Goal: Obtain resource: Download file/media

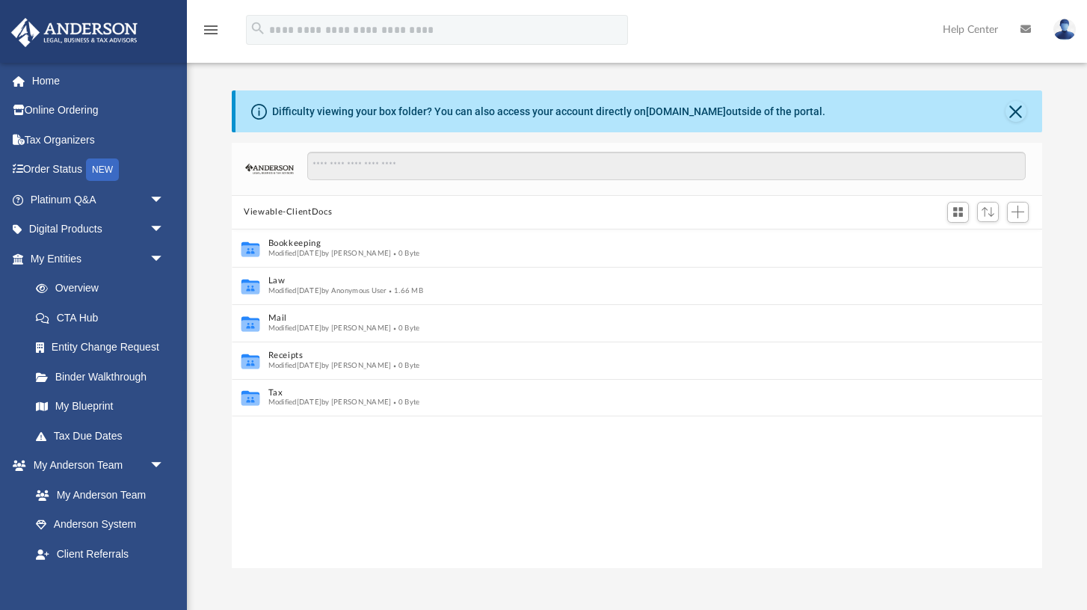
scroll to position [339, 809]
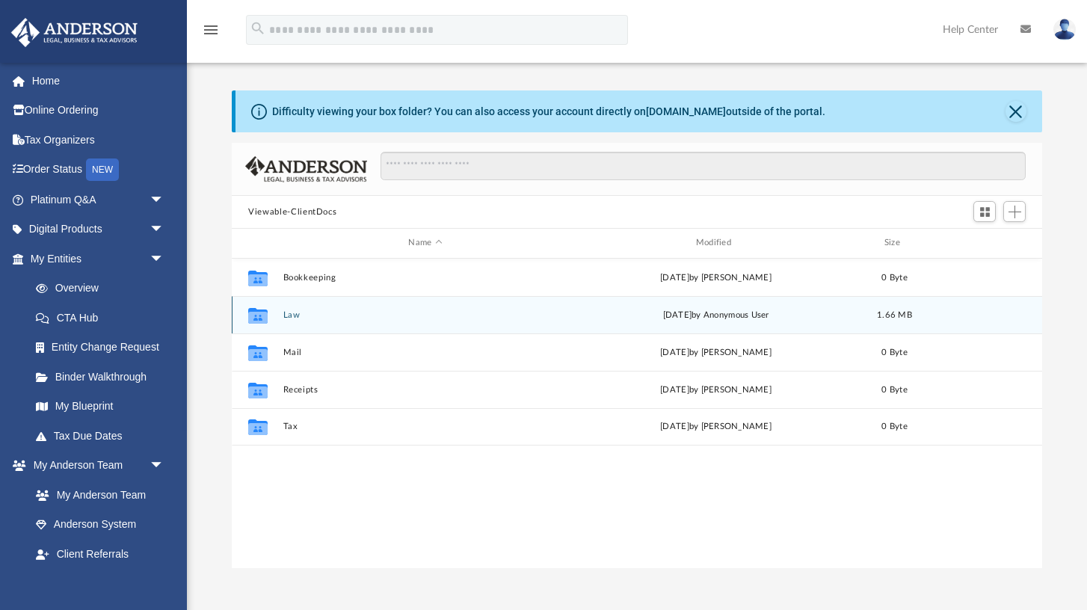
click at [293, 315] on button "Law" at bounding box center [425, 315] width 284 height 10
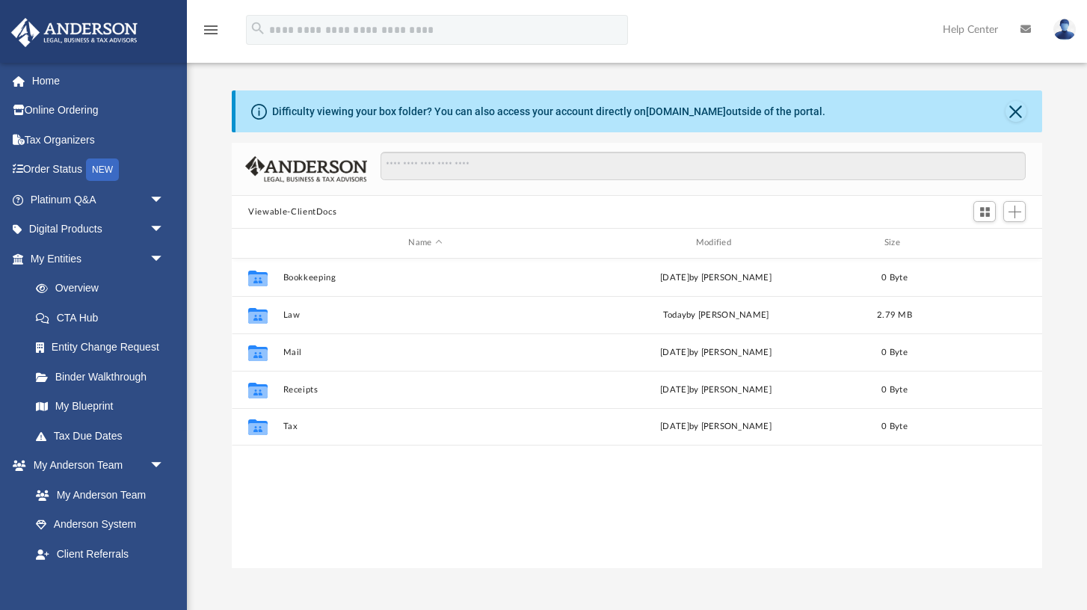
scroll to position [339, 809]
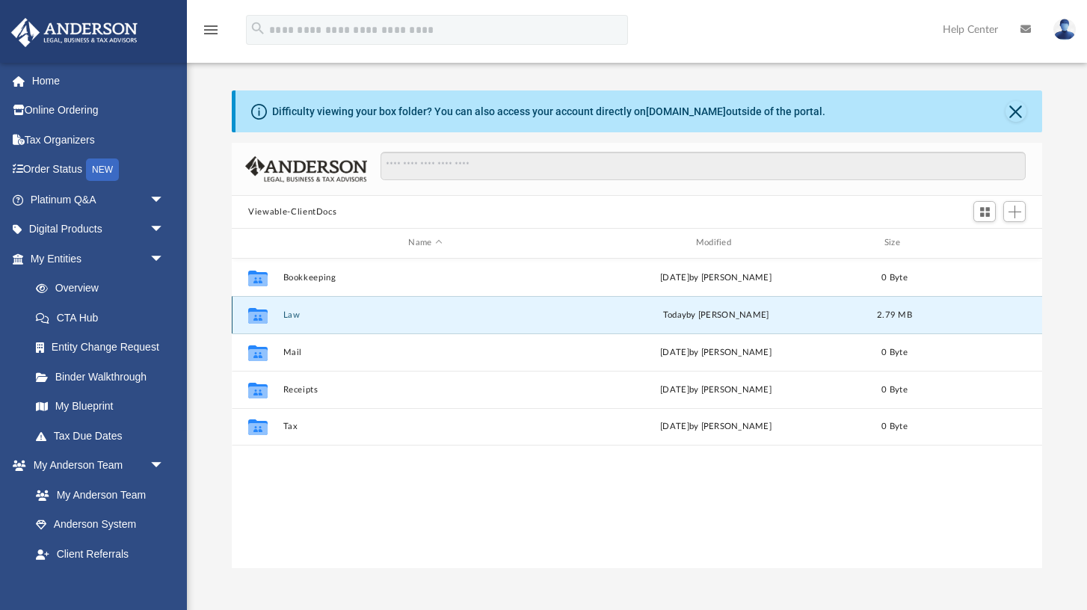
click at [293, 316] on button "Law" at bounding box center [425, 315] width 284 height 10
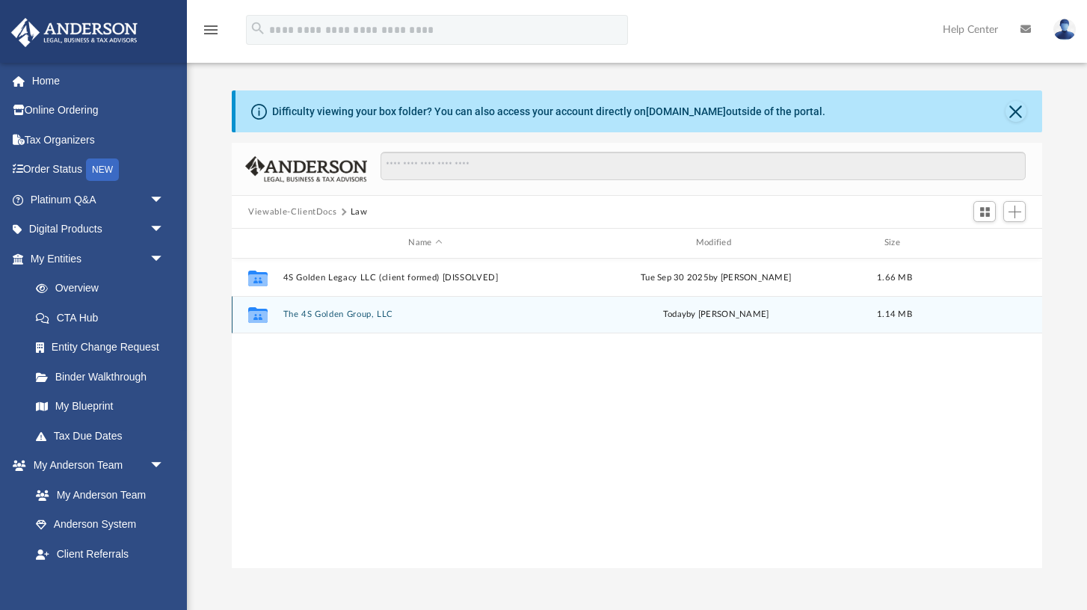
click at [314, 315] on button "The 4S Golden Group, LLC" at bounding box center [425, 314] width 284 height 10
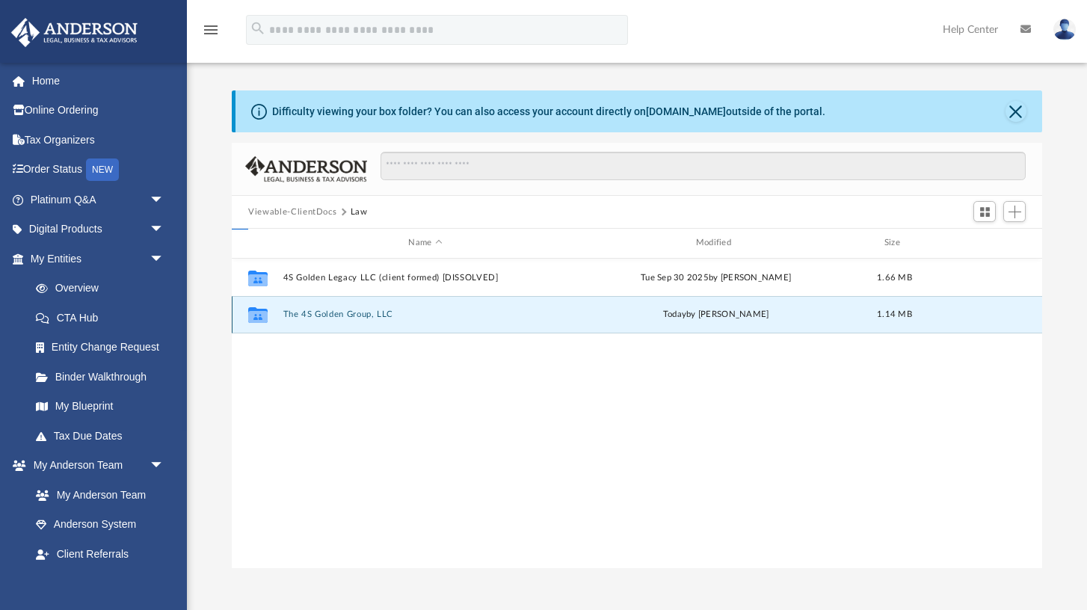
click at [314, 315] on button "The 4S Golden Group, LLC" at bounding box center [425, 314] width 284 height 10
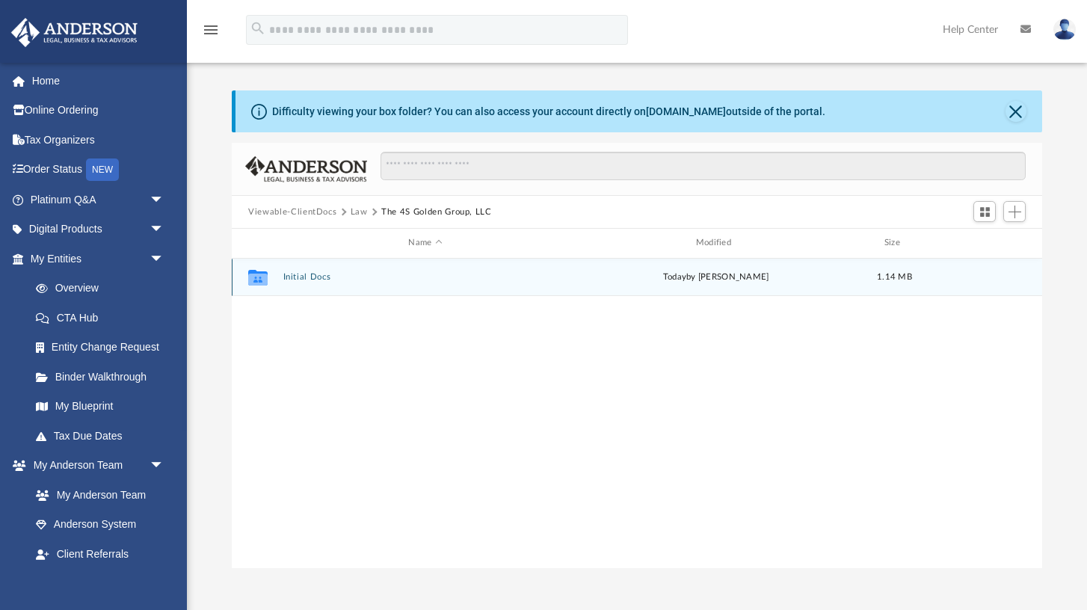
click at [305, 280] on button "Initial Docs" at bounding box center [425, 277] width 284 height 10
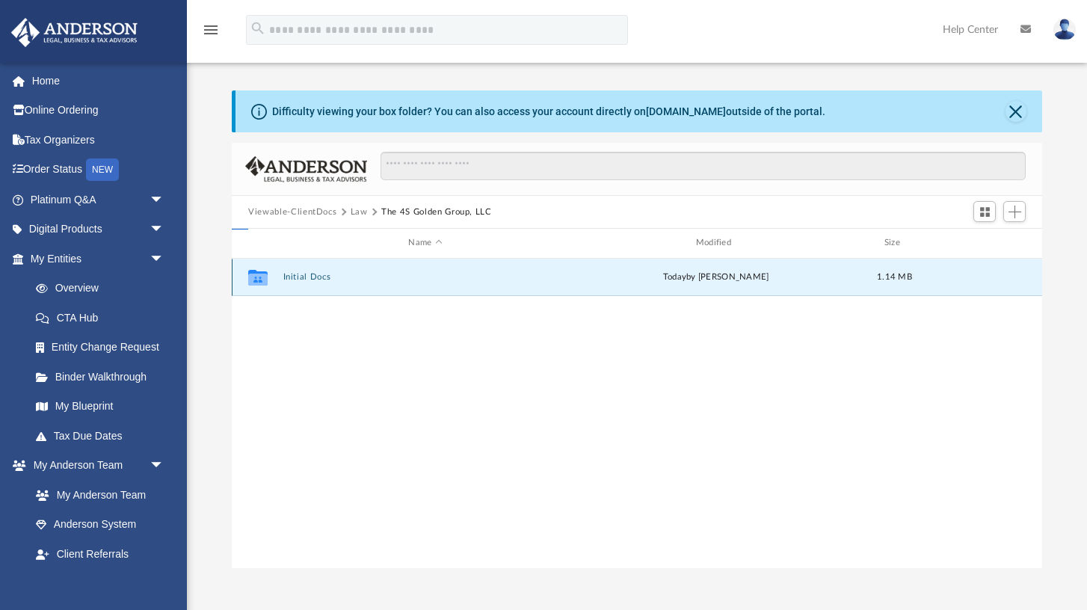
click at [305, 280] on button "Initial Docs" at bounding box center [425, 277] width 284 height 10
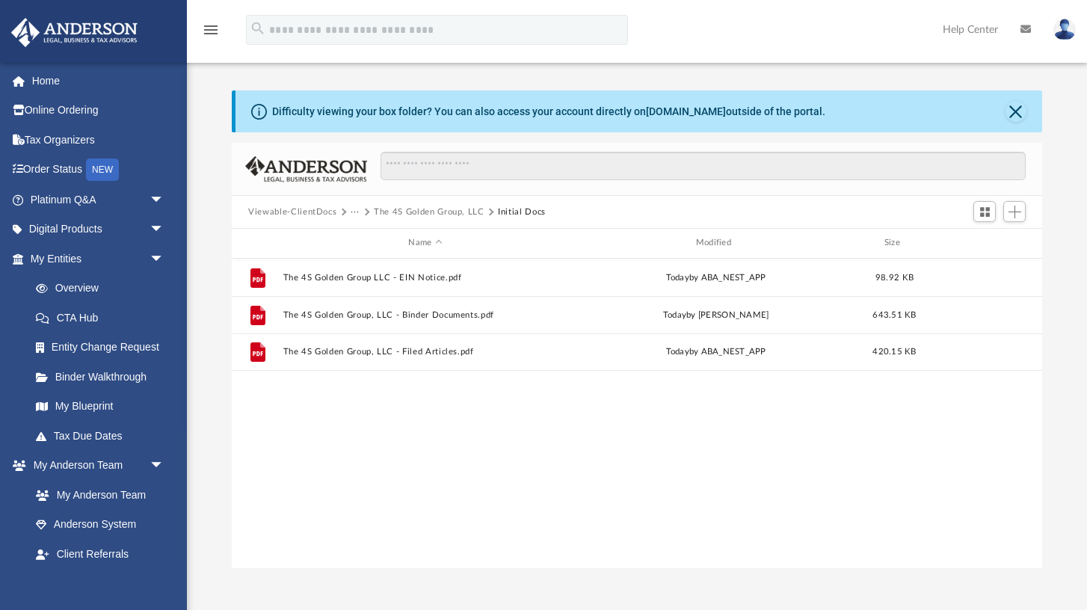
click at [408, 211] on button "The 4S Golden Group, LLC" at bounding box center [429, 212] width 111 height 13
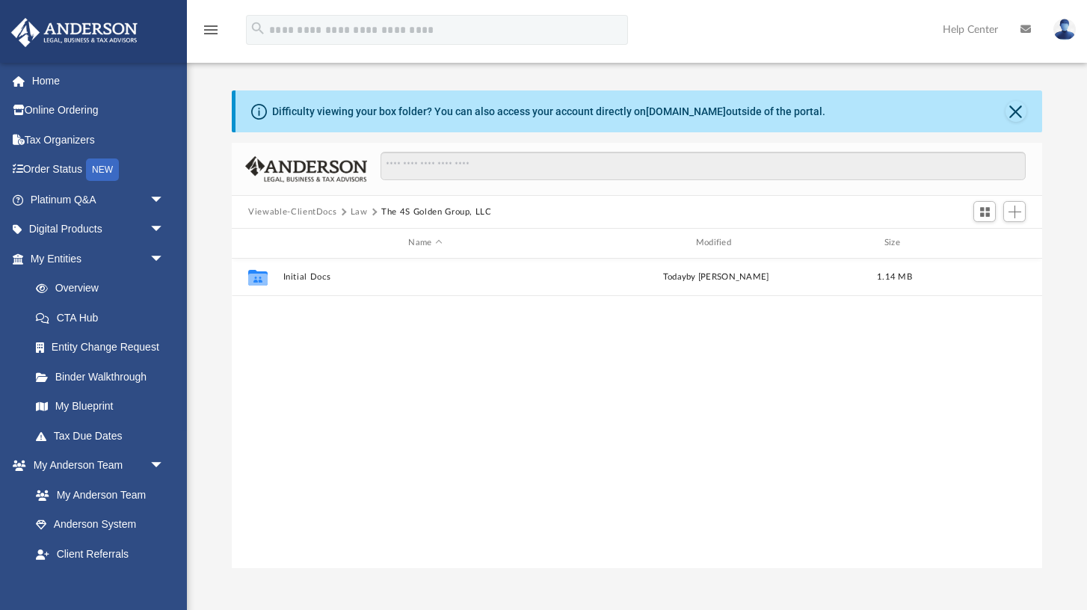
click at [361, 212] on button "Law" at bounding box center [359, 212] width 17 height 13
click at [314, 212] on button "Viewable-ClientDocs" at bounding box center [292, 212] width 88 height 13
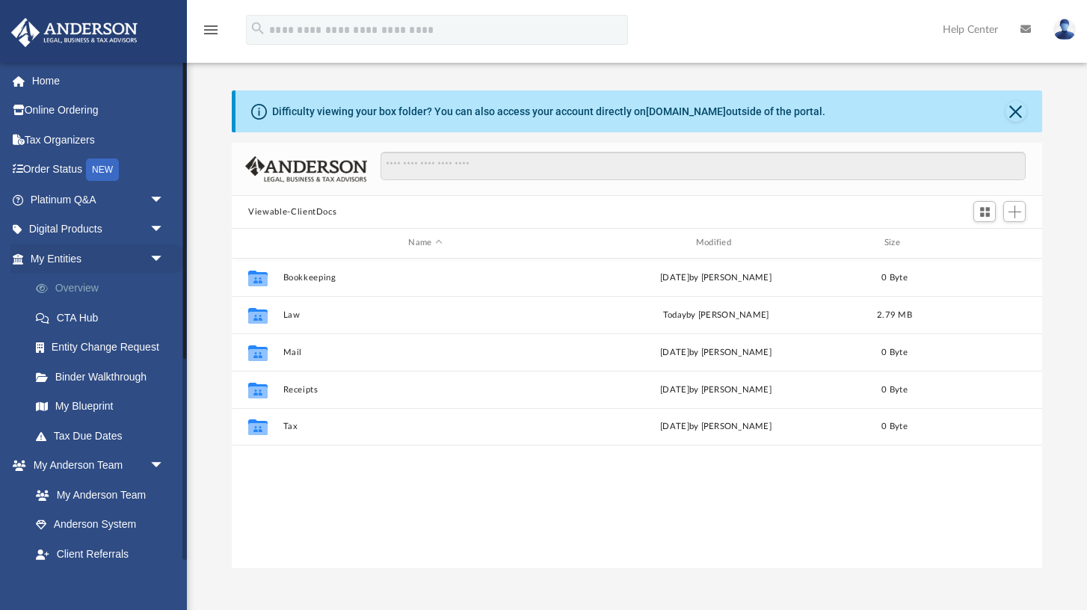
click at [79, 283] on link "Overview" at bounding box center [104, 289] width 166 height 30
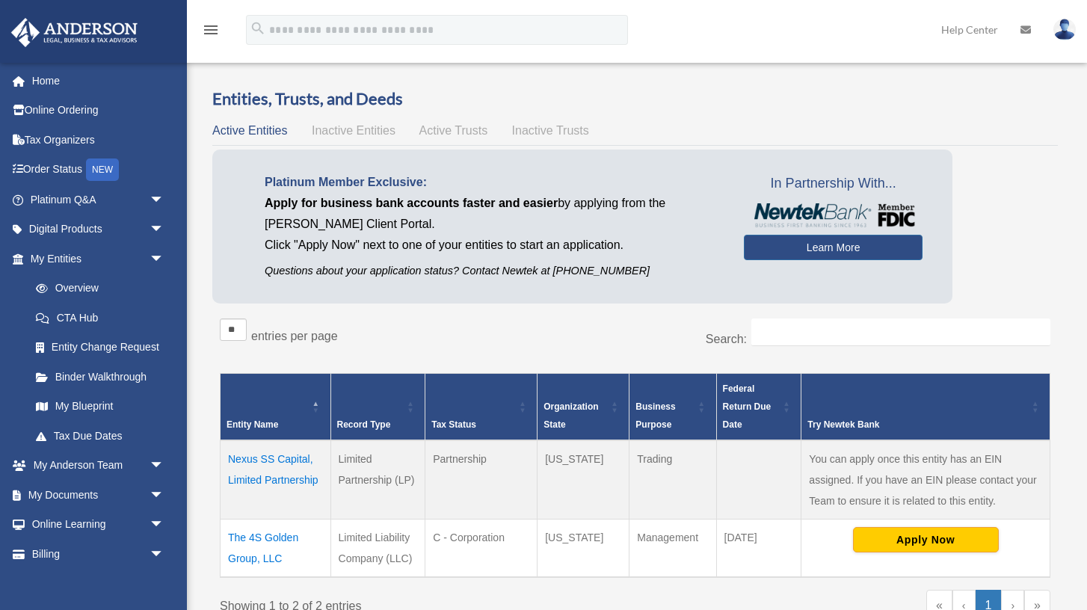
click at [356, 132] on span "Inactive Entities" at bounding box center [354, 130] width 84 height 13
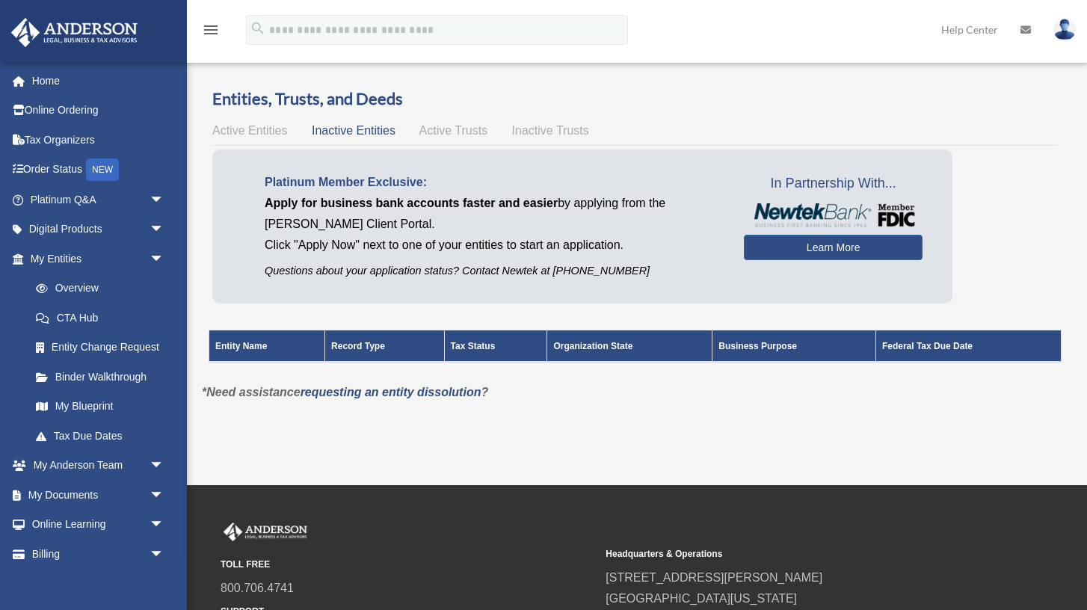
click at [445, 130] on span "Active Trusts" at bounding box center [453, 130] width 69 height 13
click at [537, 135] on span "Inactive Trusts" at bounding box center [550, 130] width 77 height 13
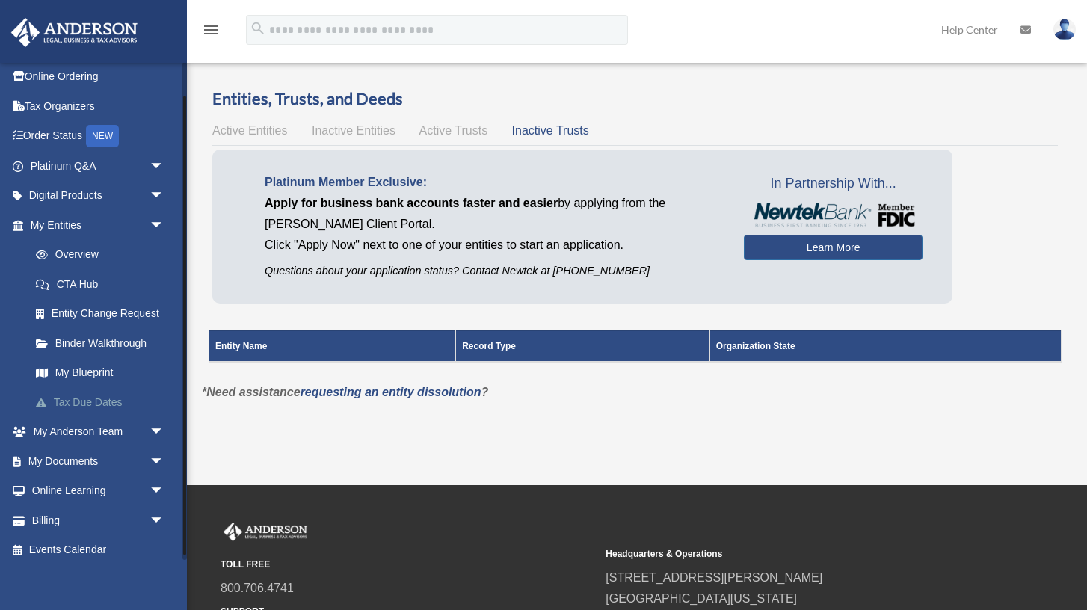
scroll to position [42, 0]
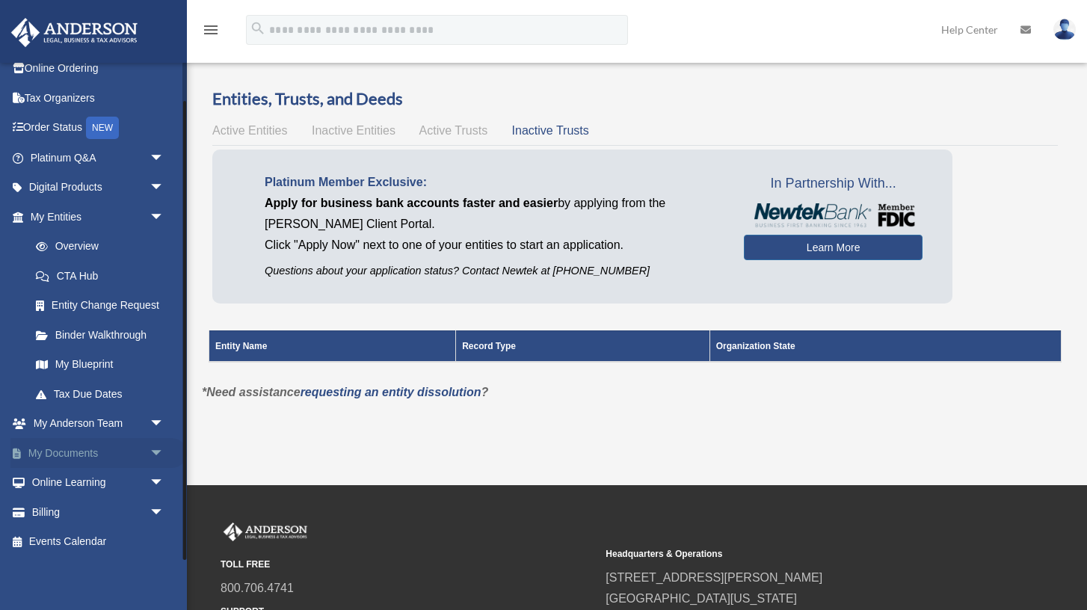
click at [83, 455] on link "My Documents arrow_drop_down" at bounding box center [98, 453] width 176 height 30
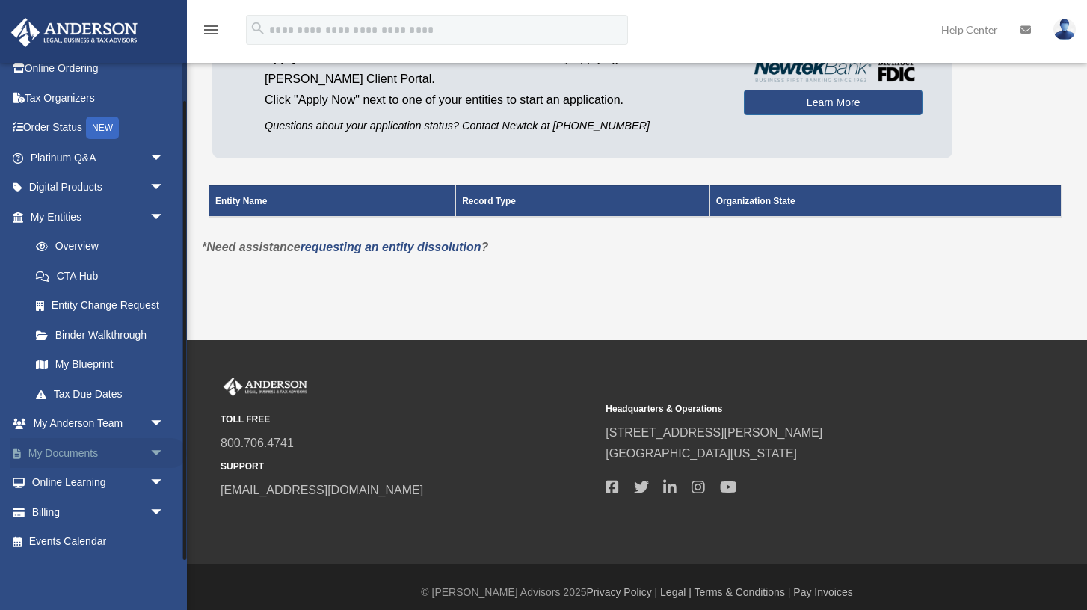
scroll to position [146, 0]
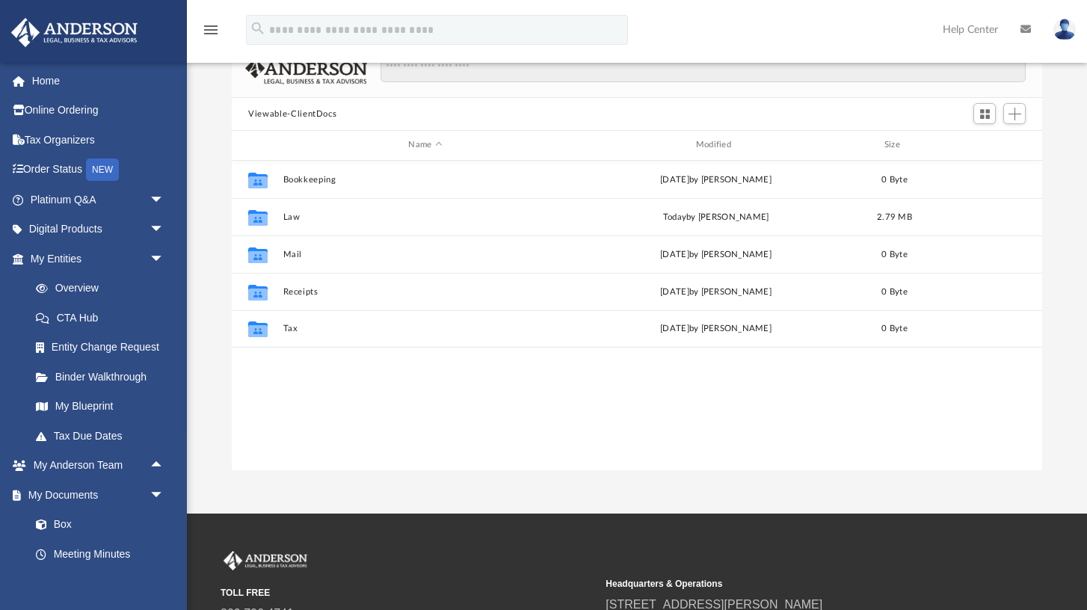
scroll to position [25, 0]
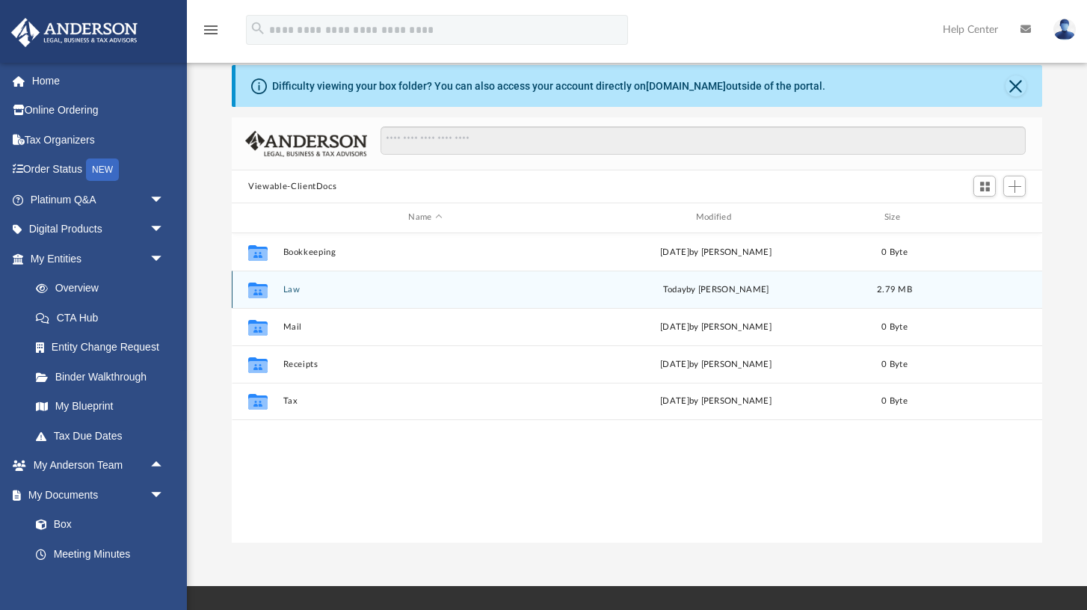
click at [291, 289] on button "Law" at bounding box center [425, 290] width 284 height 10
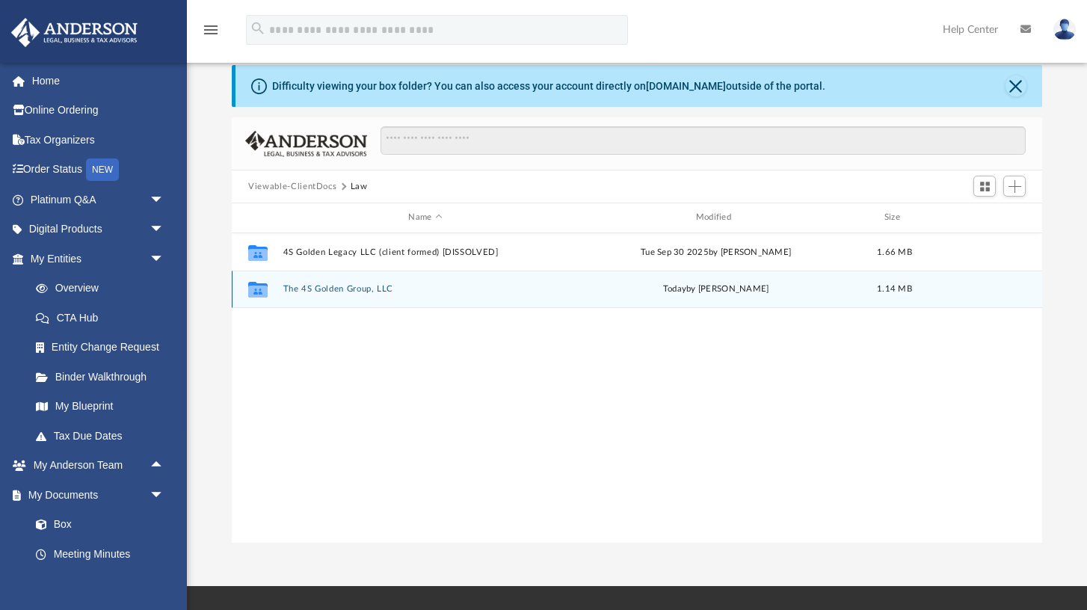
click at [300, 289] on button "The 4S Golden Group, LLC" at bounding box center [425, 289] width 284 height 10
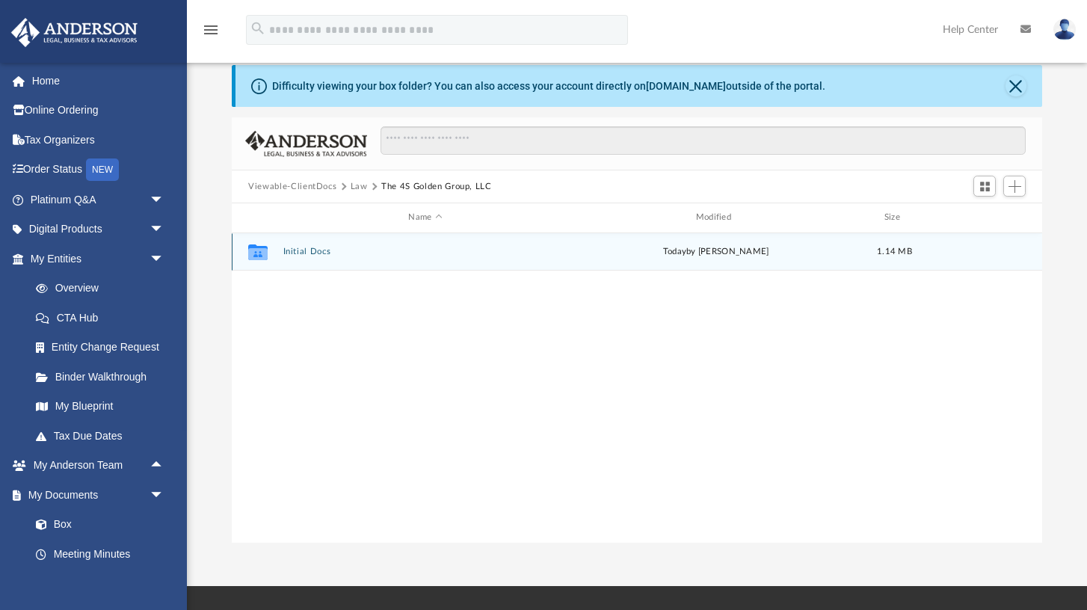
click at [306, 247] on button "Initial Docs" at bounding box center [425, 252] width 284 height 10
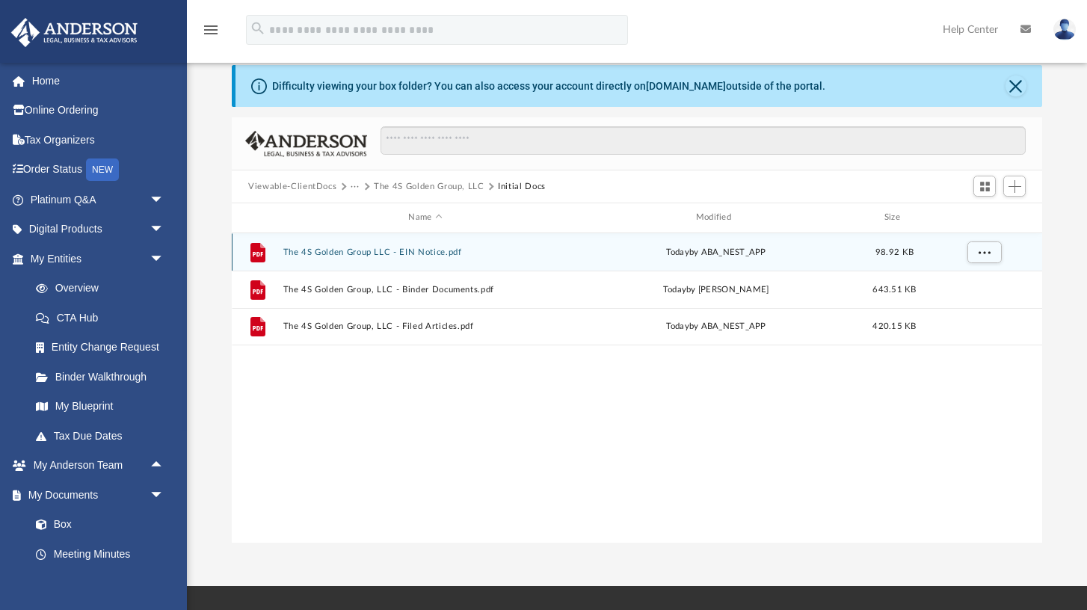
click at [326, 251] on button "The 4S Golden Group LLC - EIN Notice.pdf" at bounding box center [425, 252] width 284 height 10
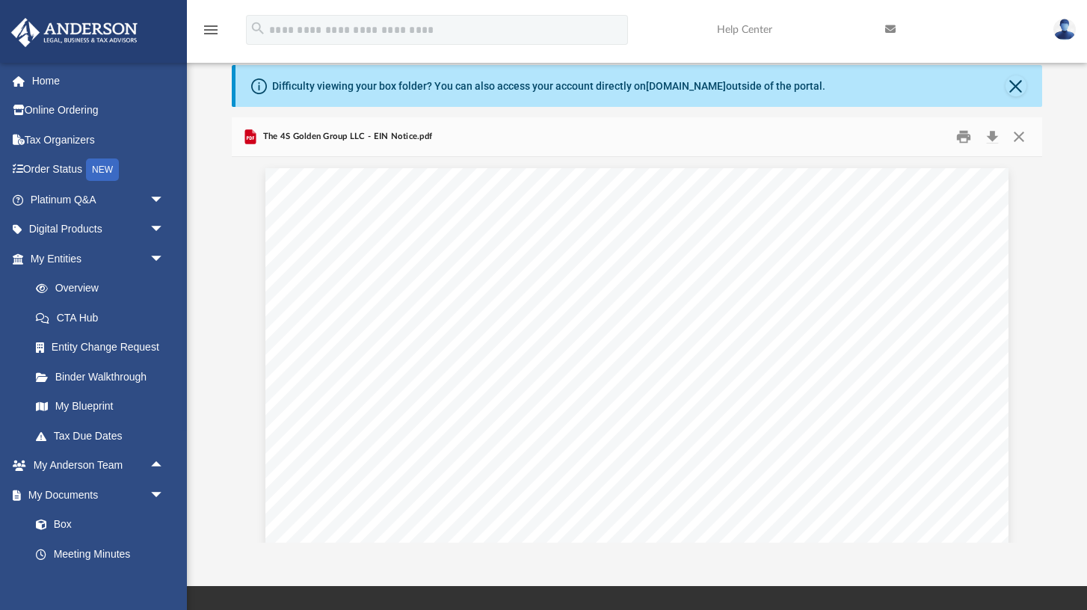
scroll to position [0, 0]
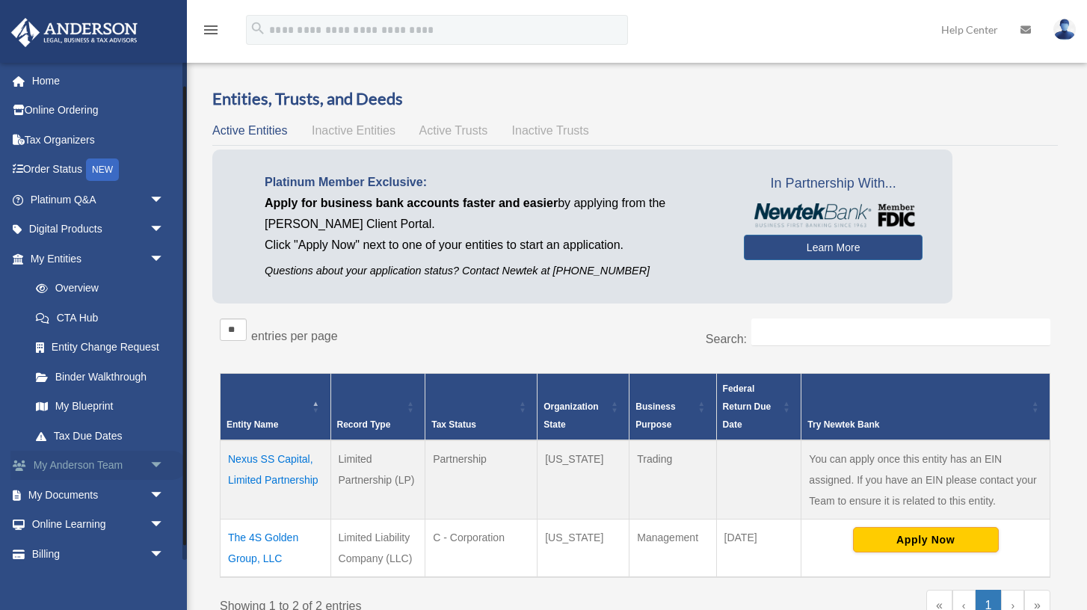
scroll to position [42, 0]
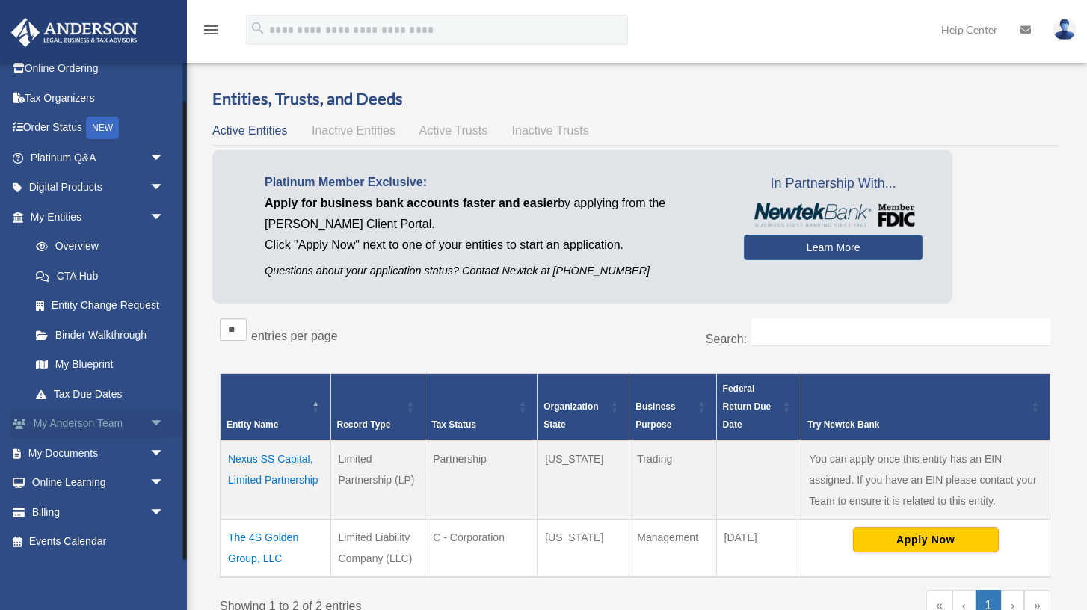
click at [116, 474] on link "Online Learning arrow_drop_down" at bounding box center [98, 483] width 176 height 30
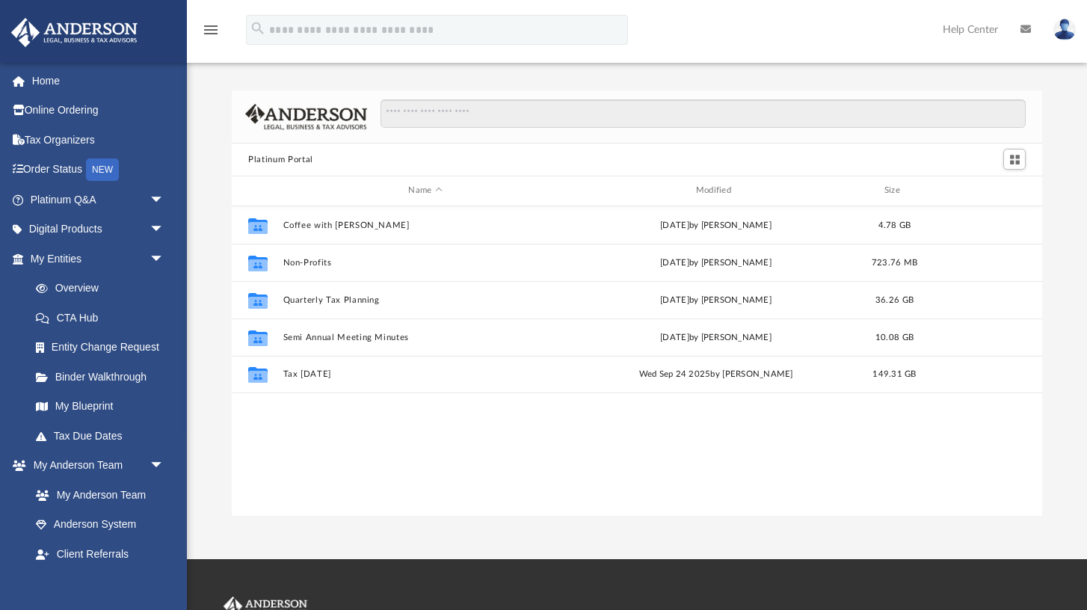
scroll to position [339, 809]
click at [40, 78] on link "Home" at bounding box center [98, 81] width 176 height 30
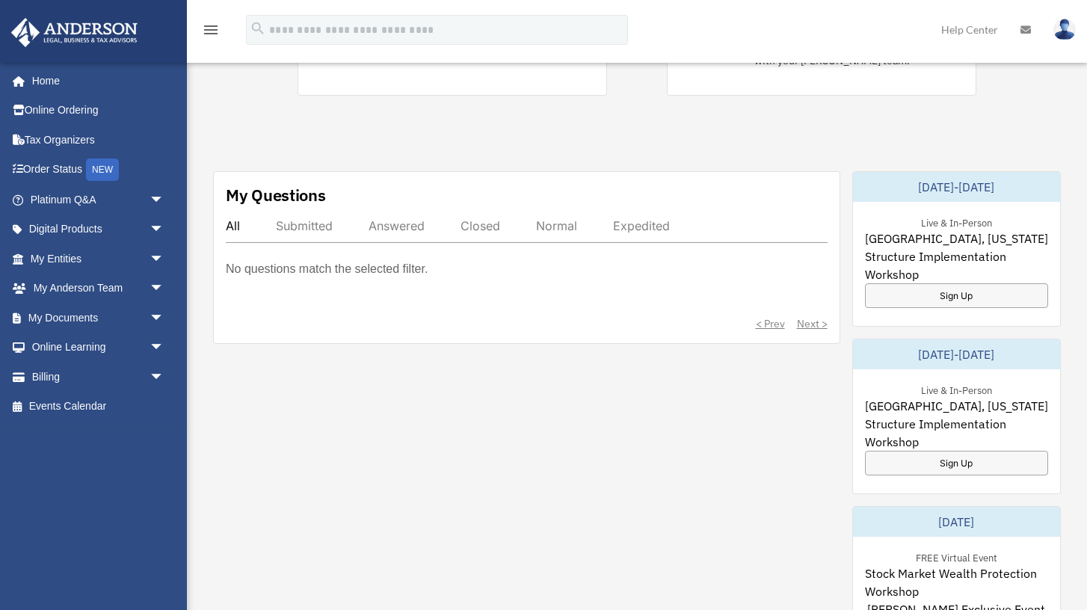
scroll to position [463, 0]
